Goal: Find specific page/section: Find specific page/section

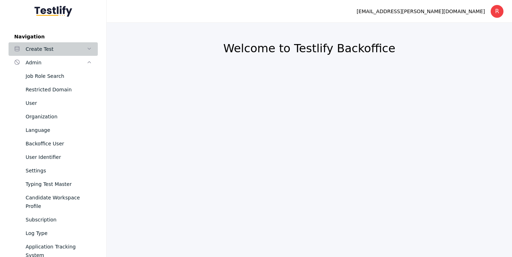
click at [79, 52] on div "Create Test" at bounding box center [56, 49] width 61 height 9
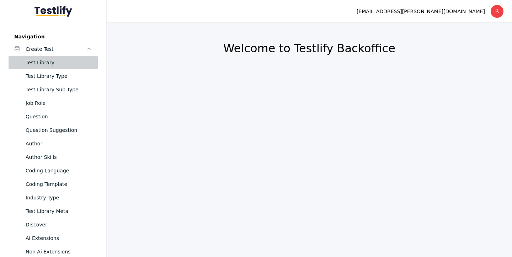
click at [67, 56] on link "Test Library" at bounding box center [53, 63] width 89 height 14
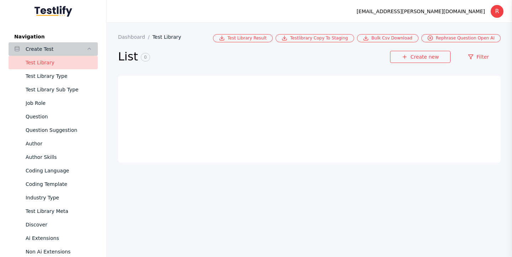
click at [70, 52] on div "Create Test" at bounding box center [56, 49] width 61 height 9
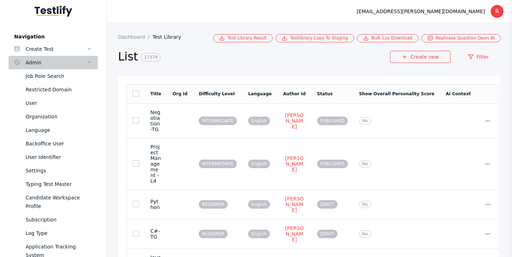
click at [64, 63] on div "Admin" at bounding box center [56, 62] width 61 height 9
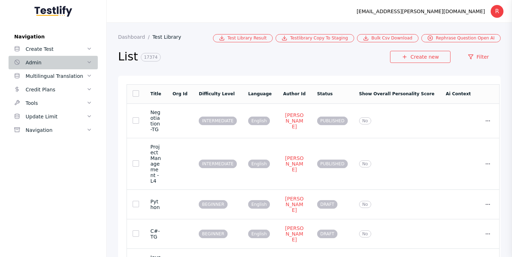
click at [54, 64] on div "Admin" at bounding box center [56, 62] width 61 height 9
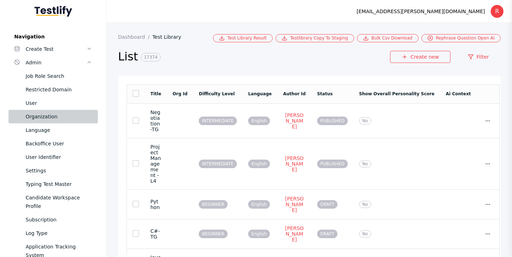
click at [45, 119] on div "Organization" at bounding box center [59, 116] width 67 height 9
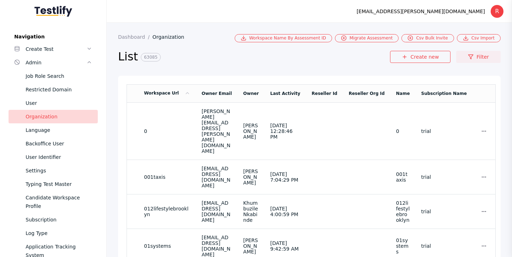
click at [482, 59] on link "Filter" at bounding box center [479, 57] width 44 height 12
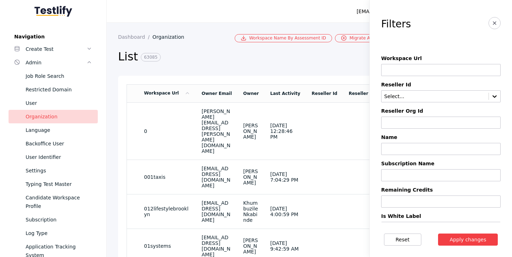
click at [400, 71] on input at bounding box center [441, 70] width 120 height 12
paste input "**********"
type input "**********"
click at [438, 234] on button "Apply changes" at bounding box center [468, 240] width 60 height 12
